Goal: Task Accomplishment & Management: Complete application form

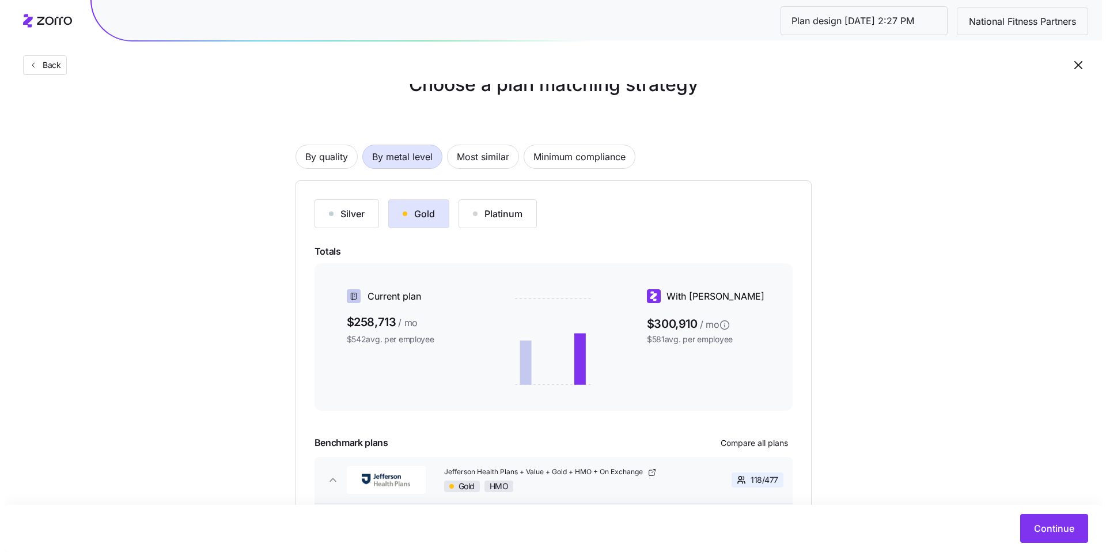
scroll to position [96, 0]
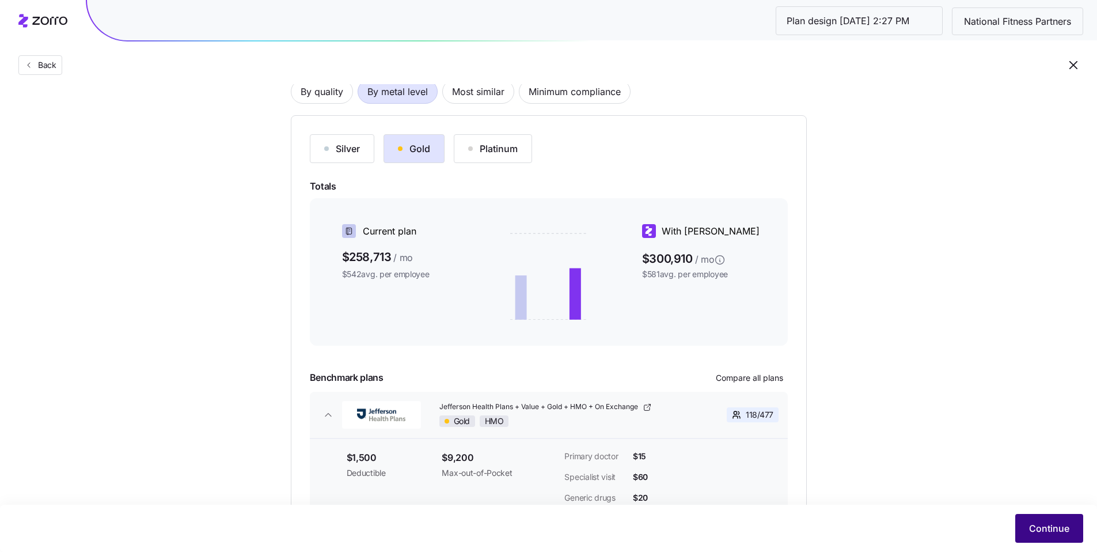
click at [1043, 523] on span "Continue" at bounding box center [1049, 528] width 40 height 14
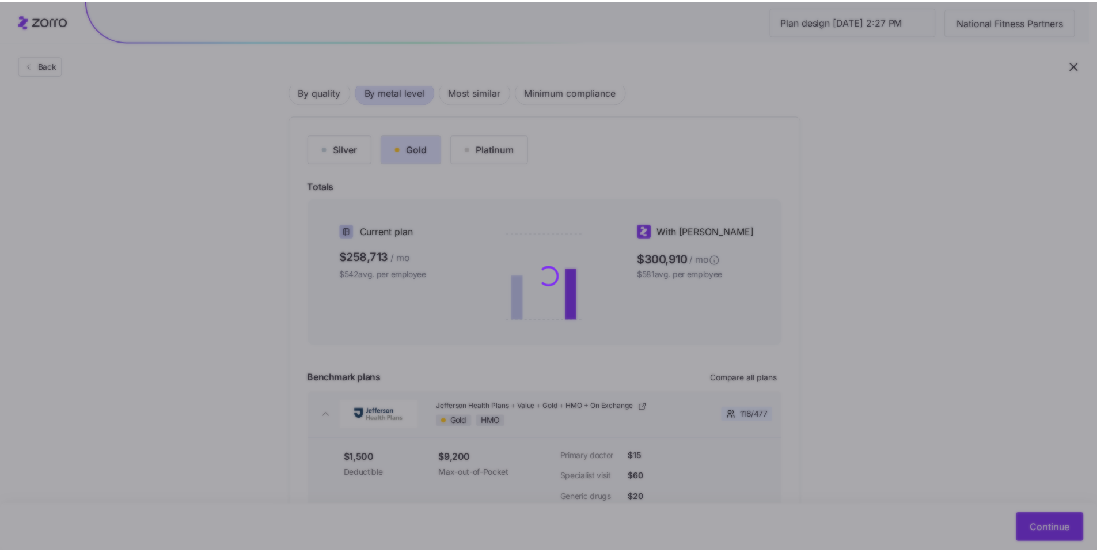
scroll to position [0, 0]
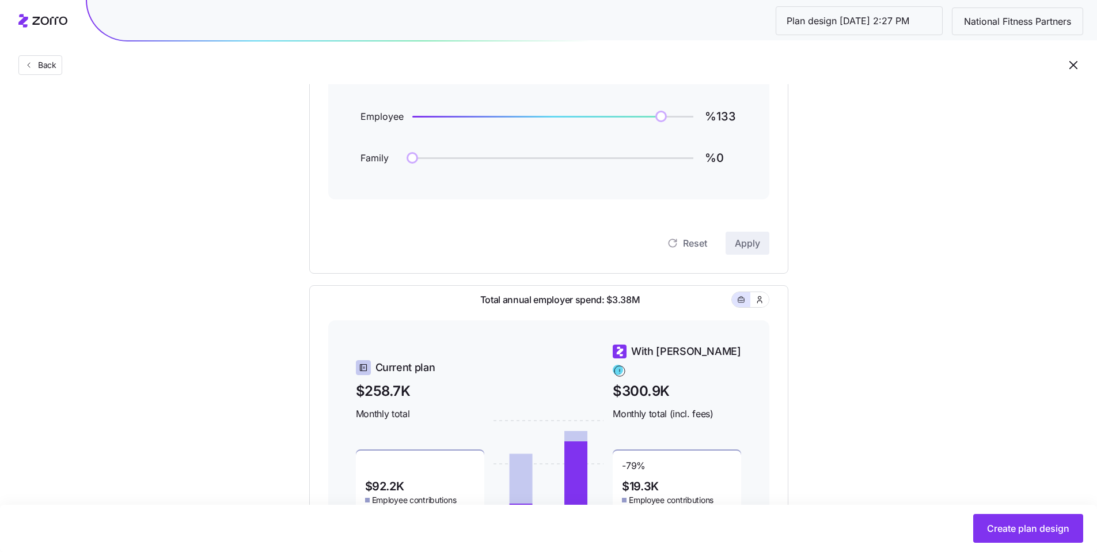
scroll to position [176, 0]
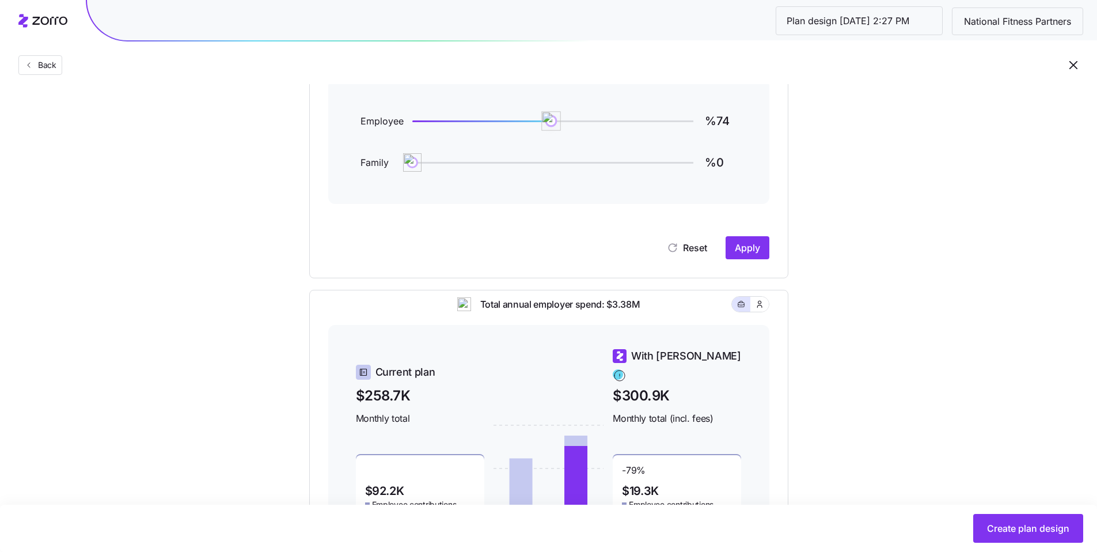
type input "%73"
drag, startPoint x: 665, startPoint y: 123, endPoint x: 550, endPoint y: 123, distance: 115.2
click at [550, 123] on img at bounding box center [551, 121] width 20 height 20
click at [751, 255] on button "Apply" at bounding box center [748, 247] width 44 height 23
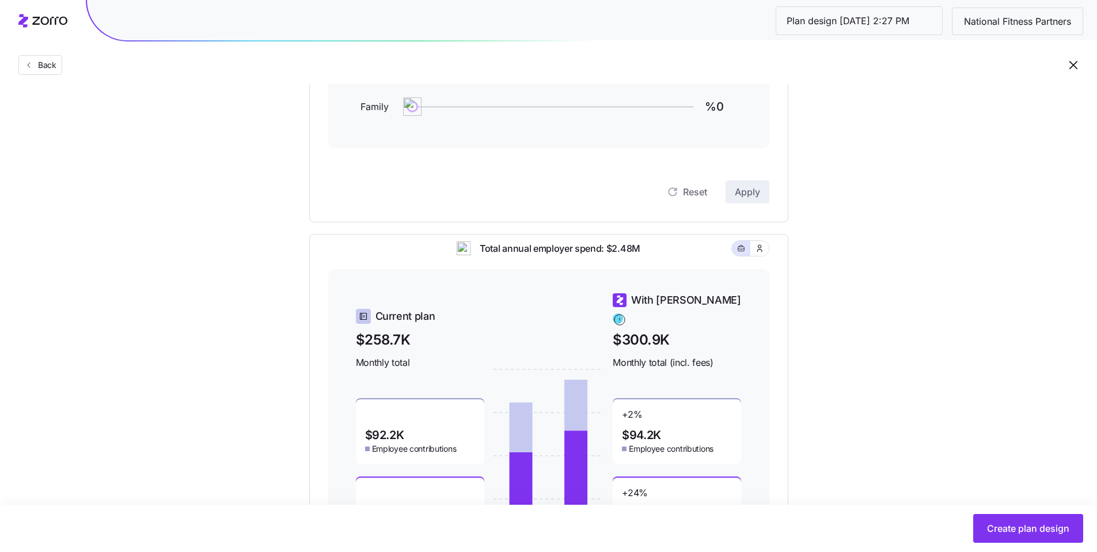
scroll to position [326, 0]
